Goal: Information Seeking & Learning: Learn about a topic

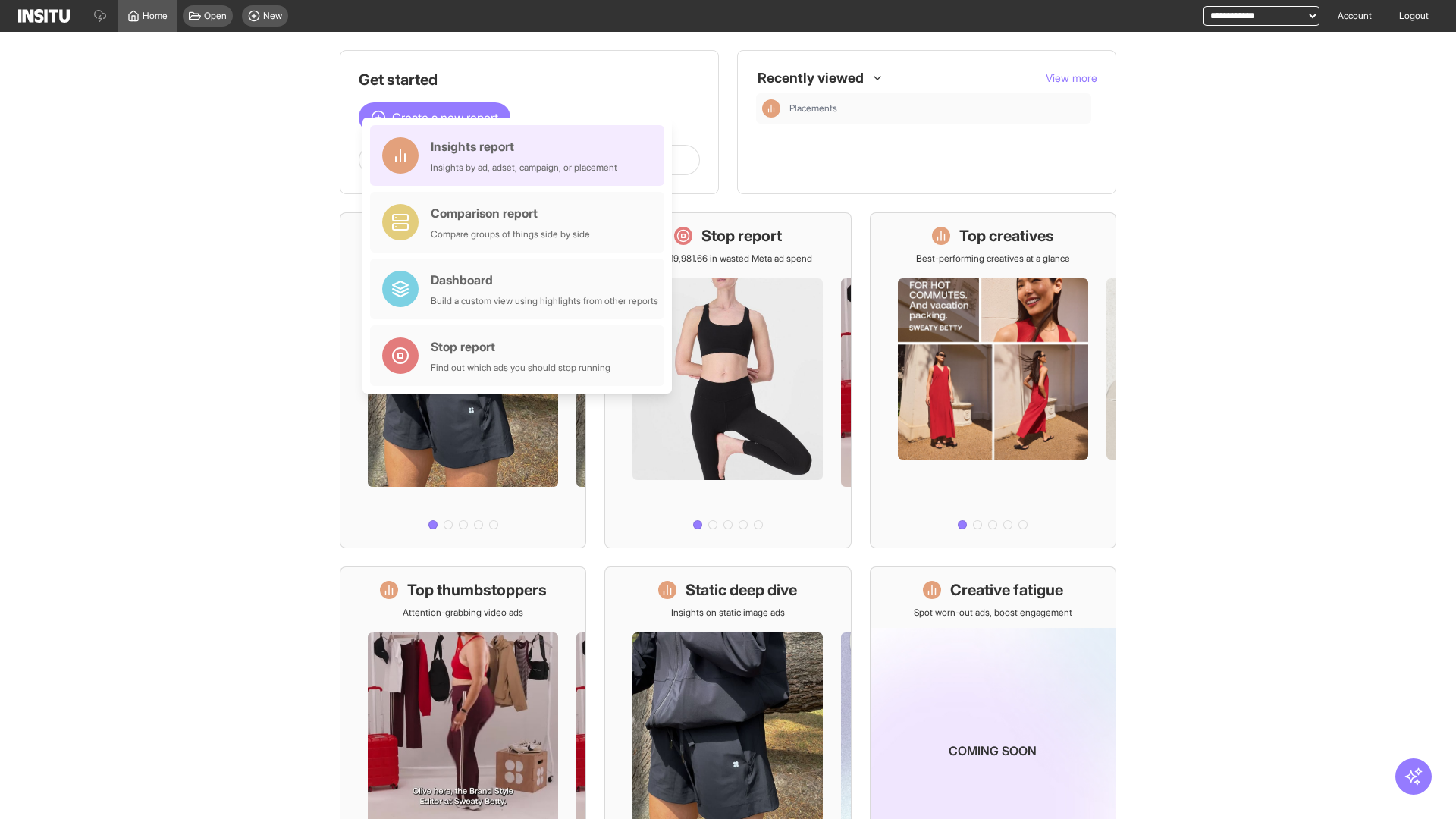
click at [521, 156] on div "Insights report Insights by ad, adset, campaign, or placement" at bounding box center [523, 156] width 187 height 37
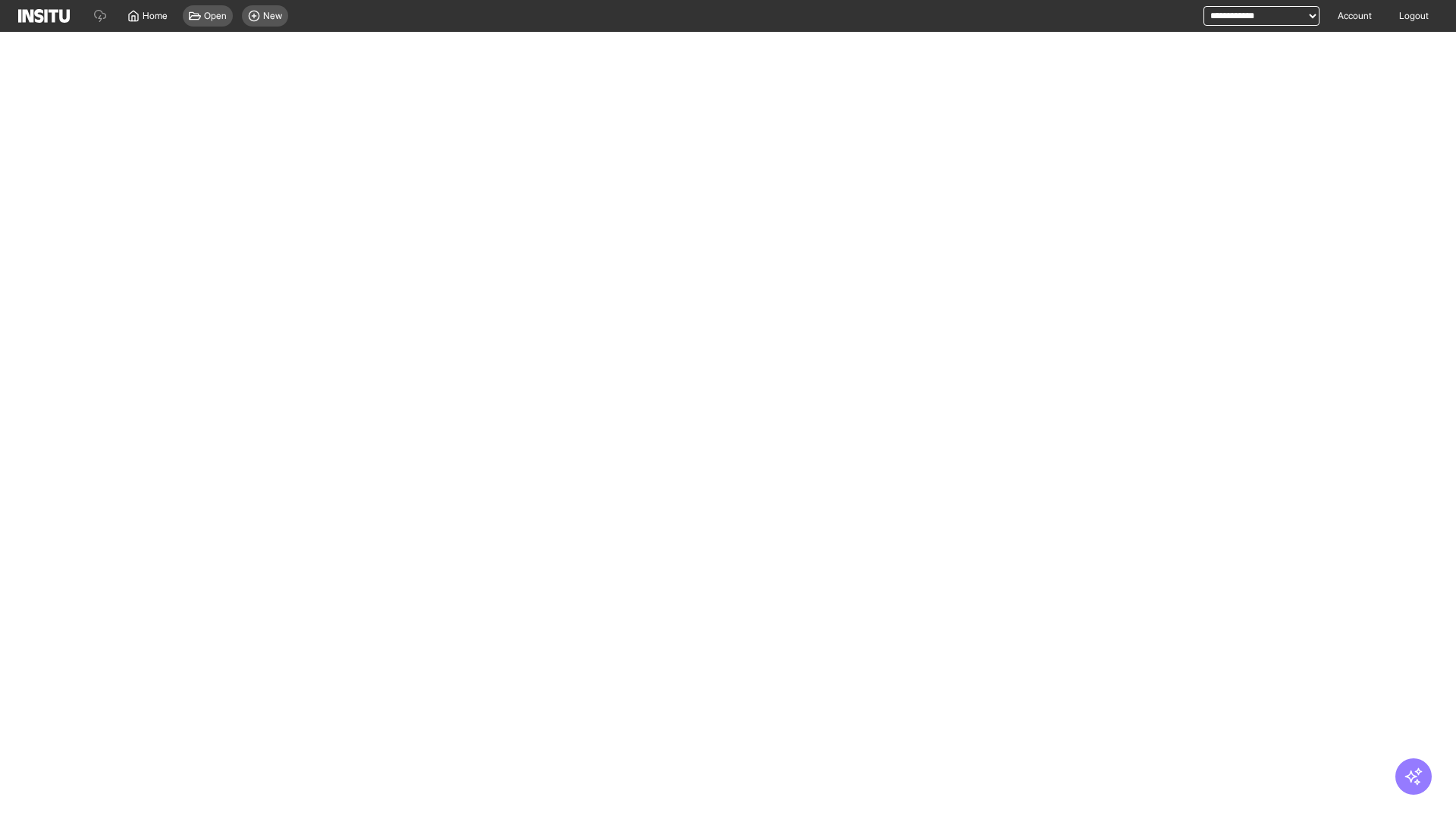
select select "**"
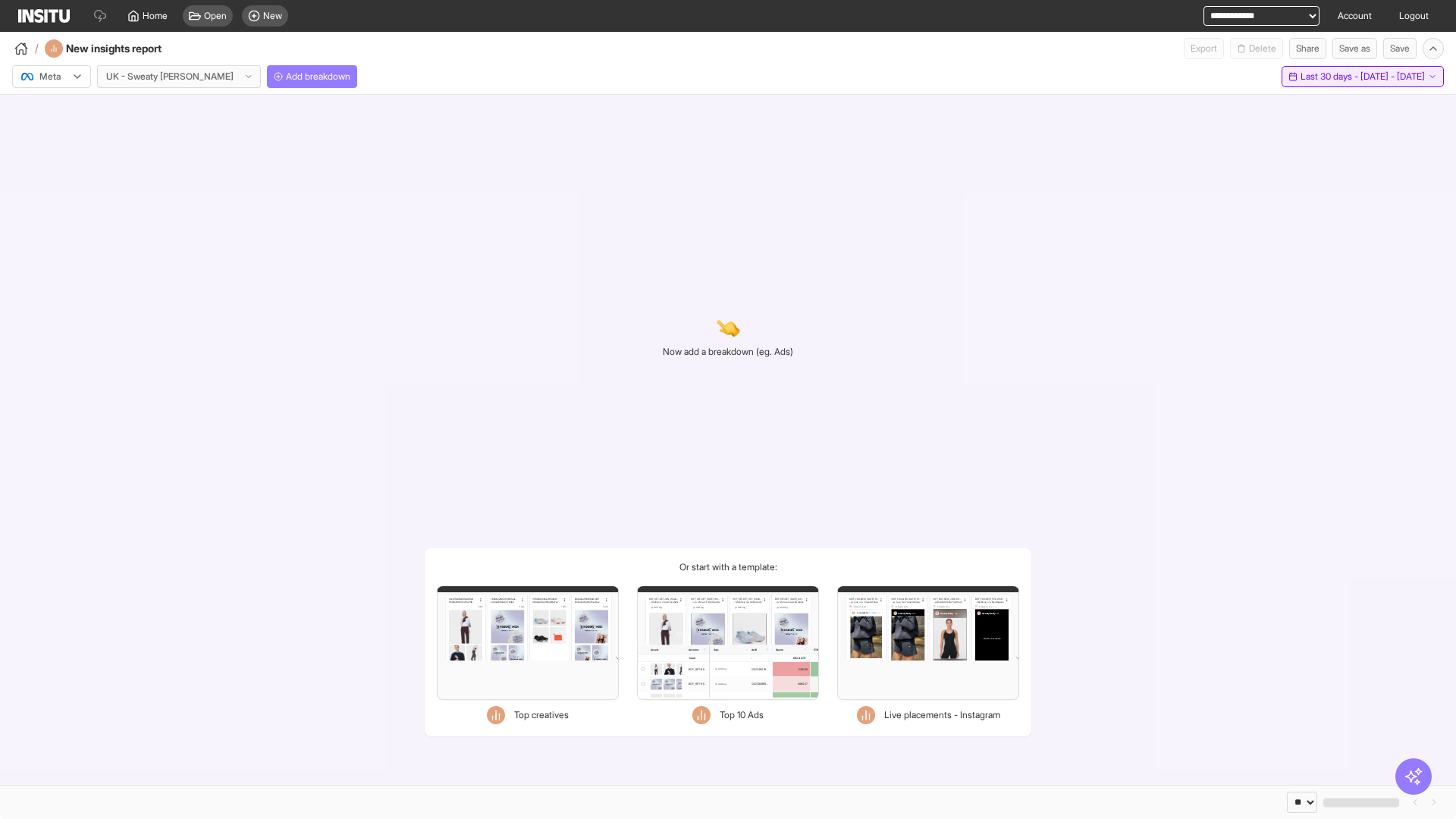
click at [1329, 76] on span "Last 30 days - [DATE] - [DATE]" at bounding box center [1362, 76] width 124 height 12
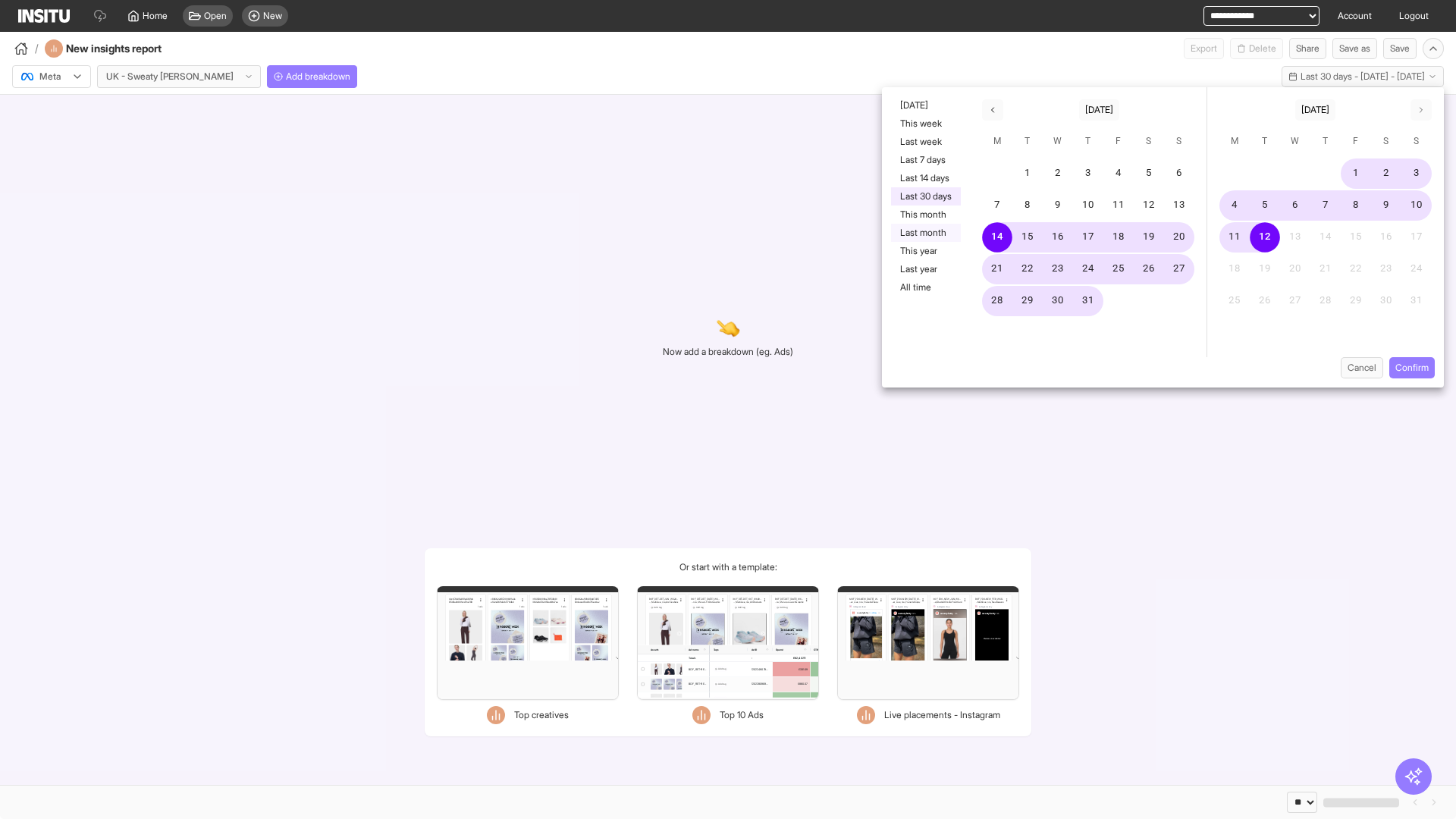
click at [924, 233] on button "Last month" at bounding box center [926, 233] width 70 height 18
